Goal: Transaction & Acquisition: Purchase product/service

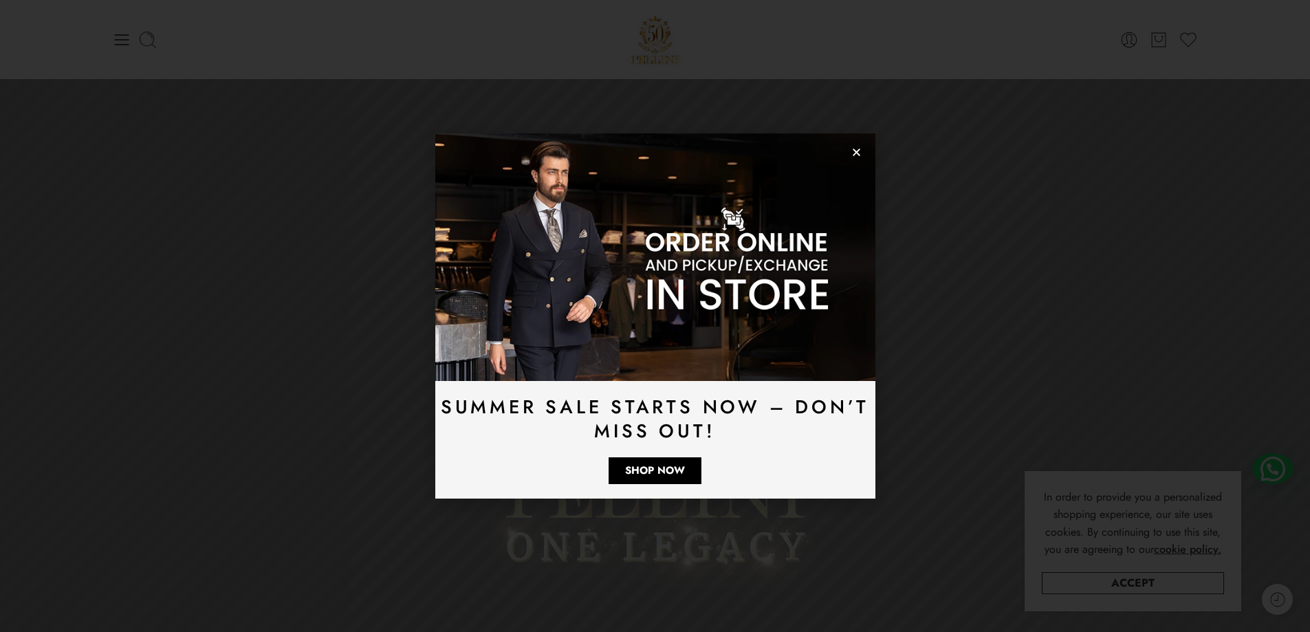
click at [853, 155] on use "Close" at bounding box center [857, 153] width 8 height 8
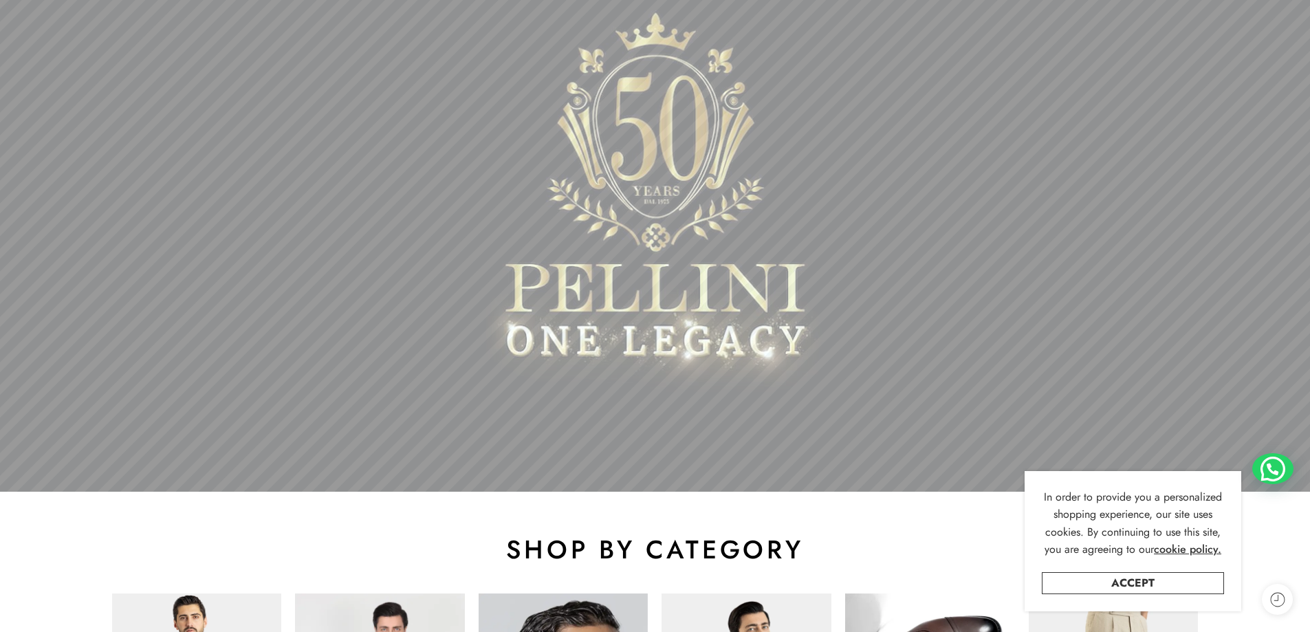
scroll to position [550, 0]
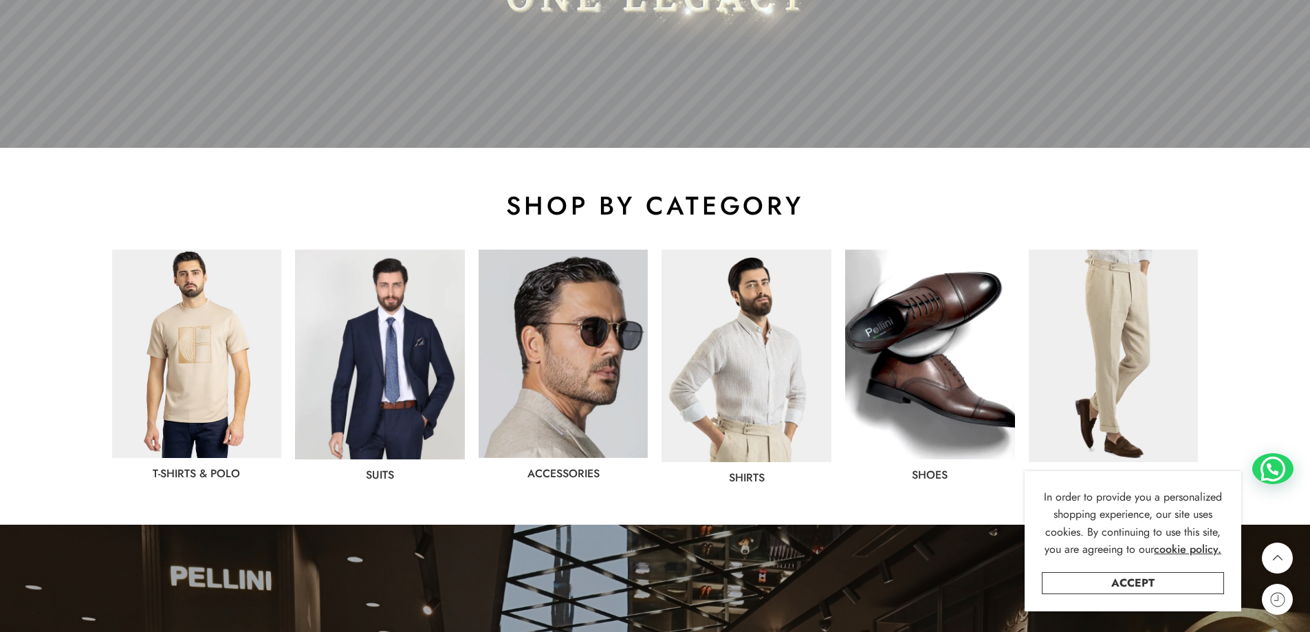
click at [754, 355] on img at bounding box center [746, 356] width 170 height 212
click at [854, 366] on img at bounding box center [930, 355] width 170 height 210
click at [930, 470] on link "shoes" at bounding box center [930, 475] width 36 height 16
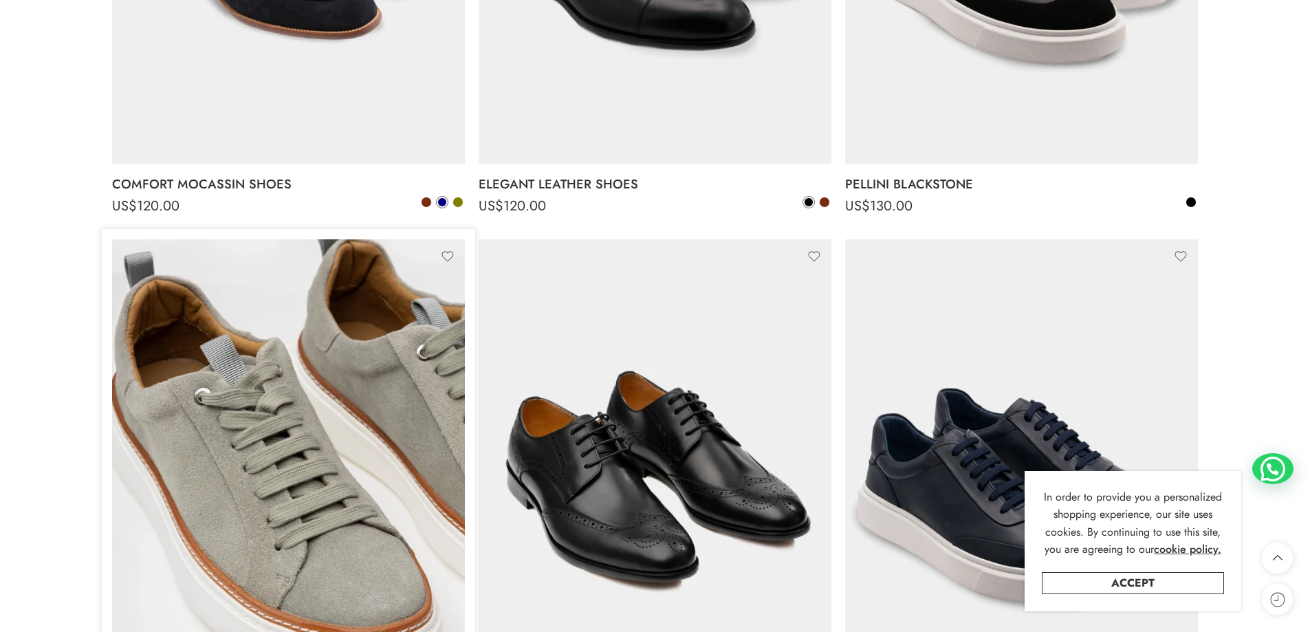
scroll to position [2338, 0]
